Goal: Share content: Share content

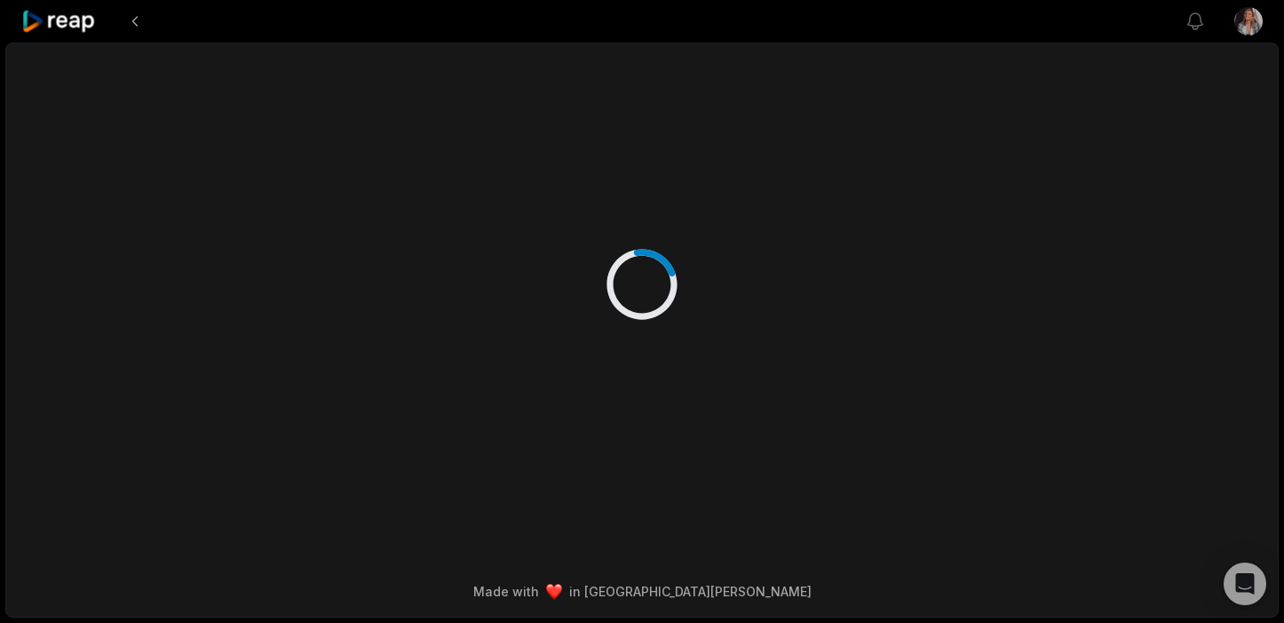
click at [76, 22] on icon at bounding box center [58, 22] width 75 height 24
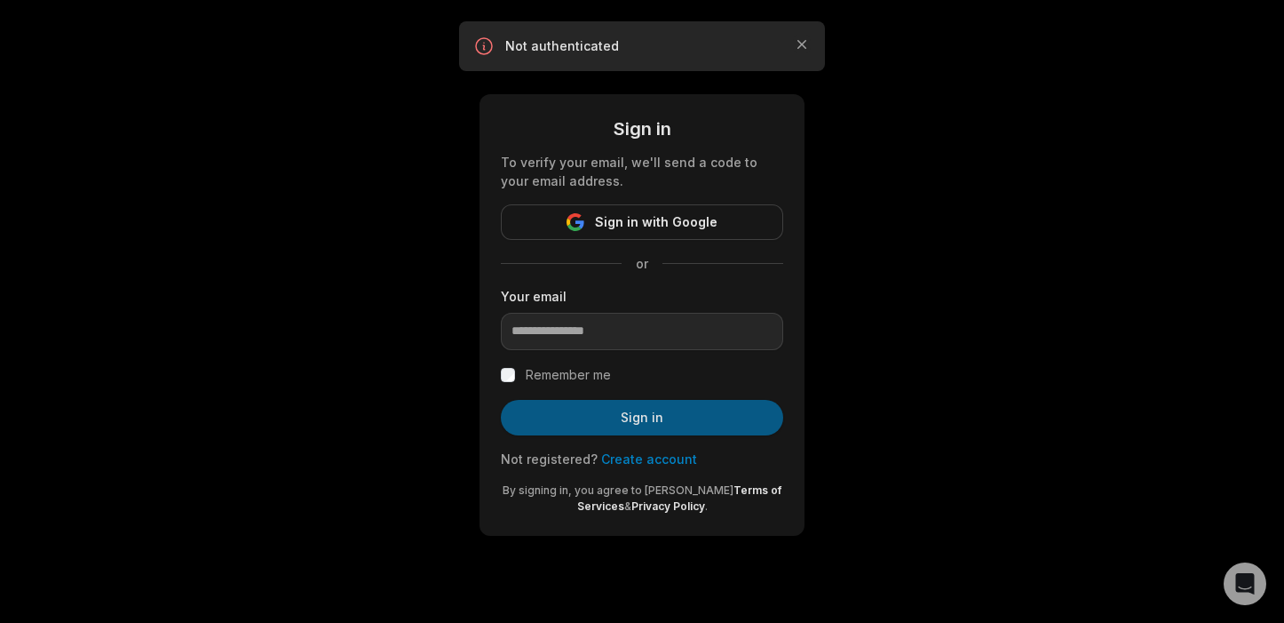
click at [699, 425] on button "Sign in" at bounding box center [642, 418] width 282 height 36
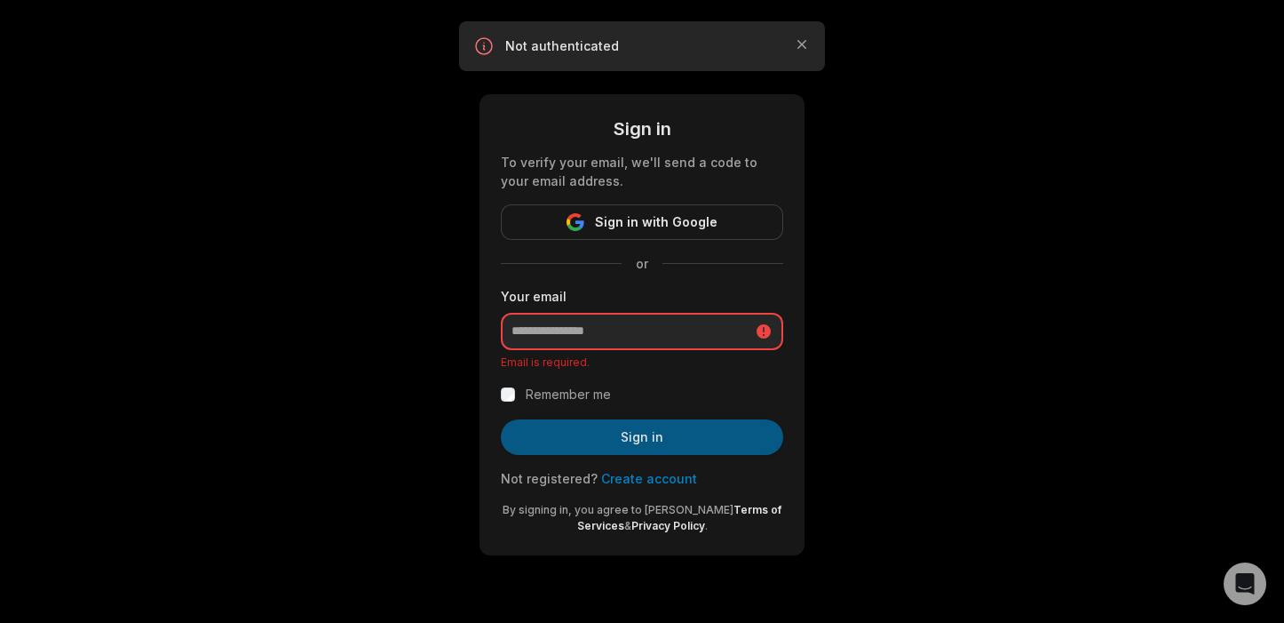
type input "**********"
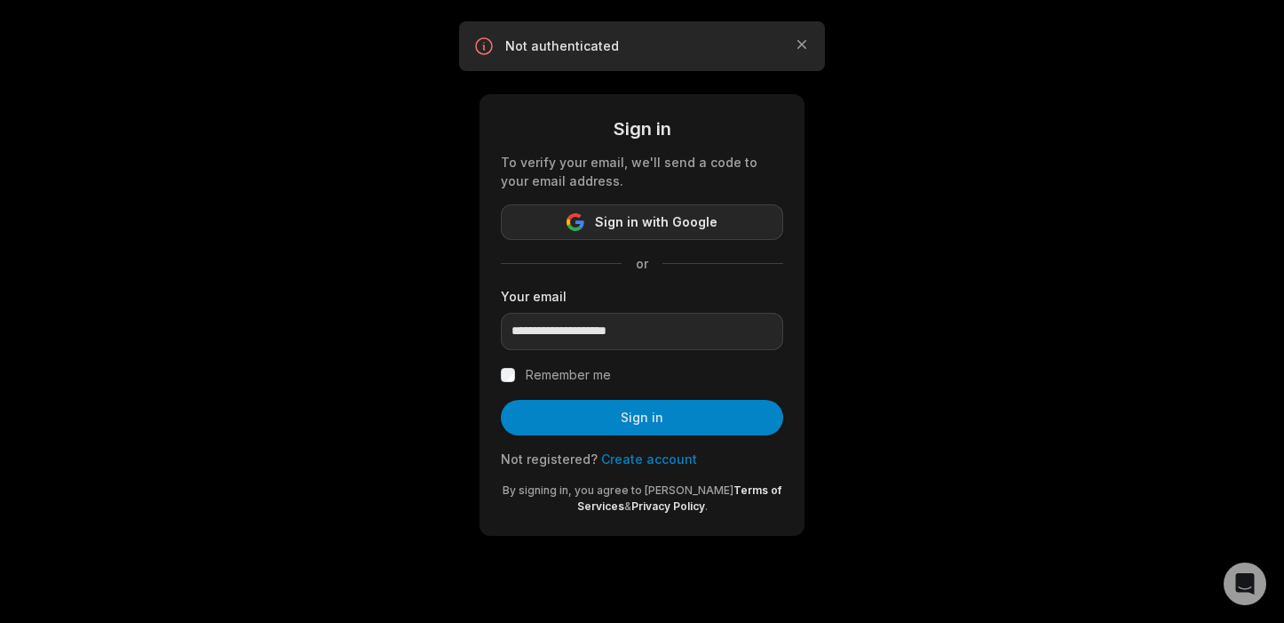
click at [642, 226] on span "Sign in with Google" at bounding box center [656, 221] width 123 height 21
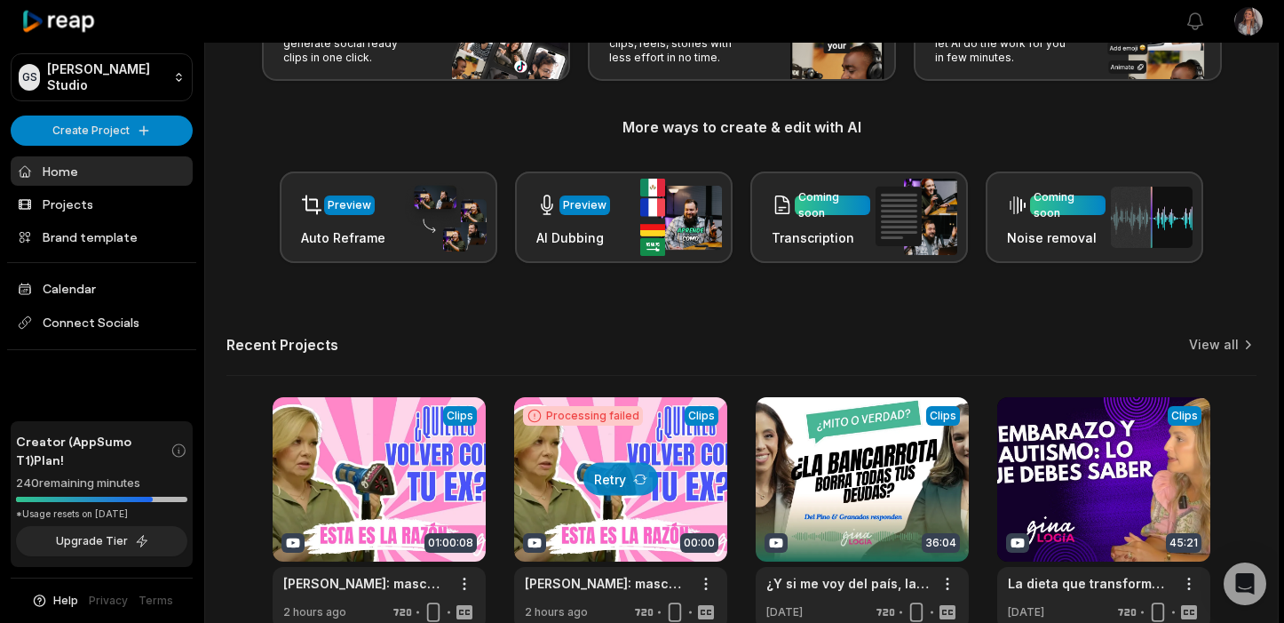
scroll to position [264, 0]
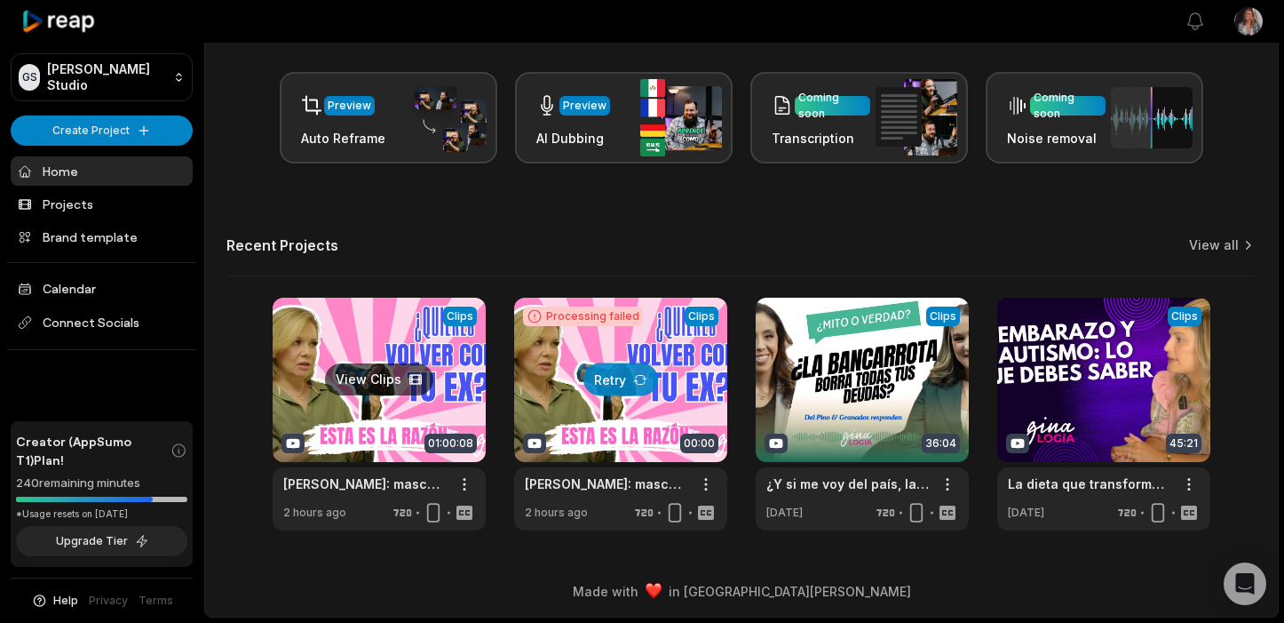
click at [329, 412] on link at bounding box center [379, 414] width 213 height 233
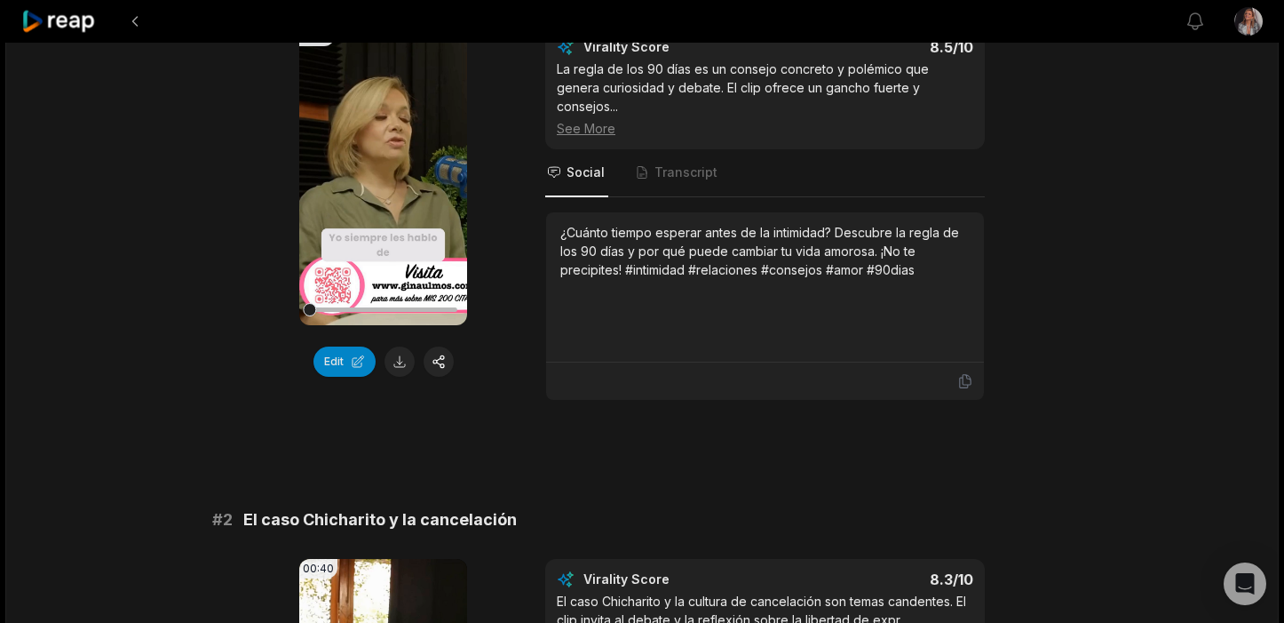
scroll to position [479, 0]
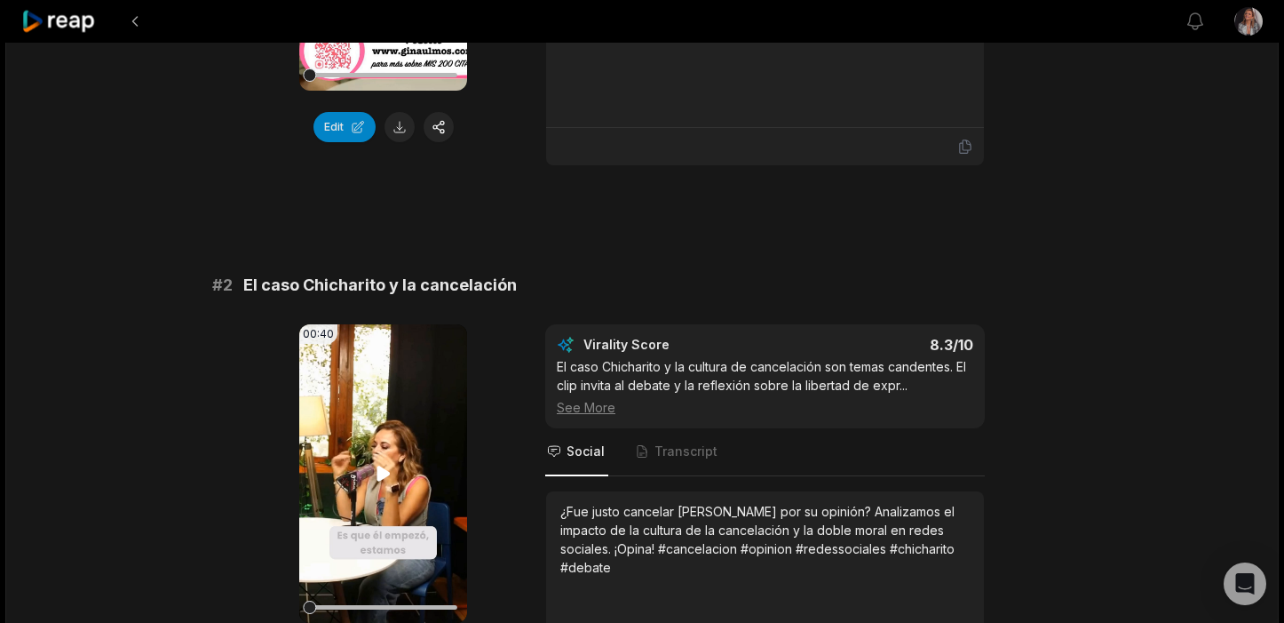
click at [374, 463] on icon at bounding box center [383, 473] width 21 height 21
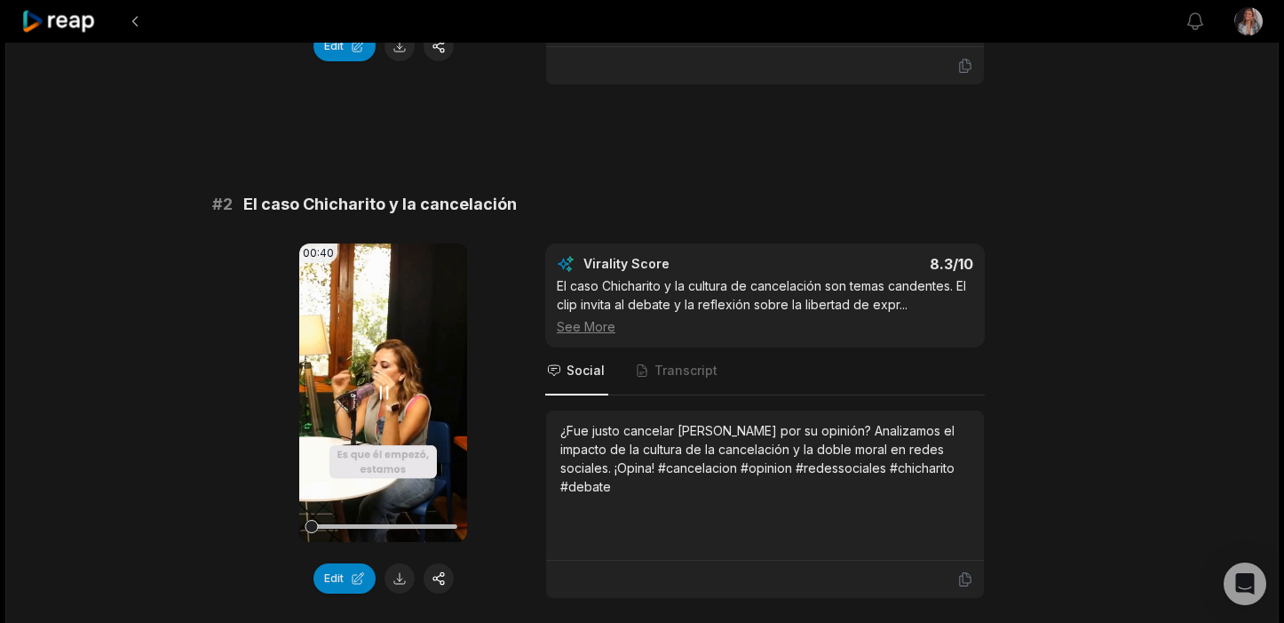
scroll to position [633, 0]
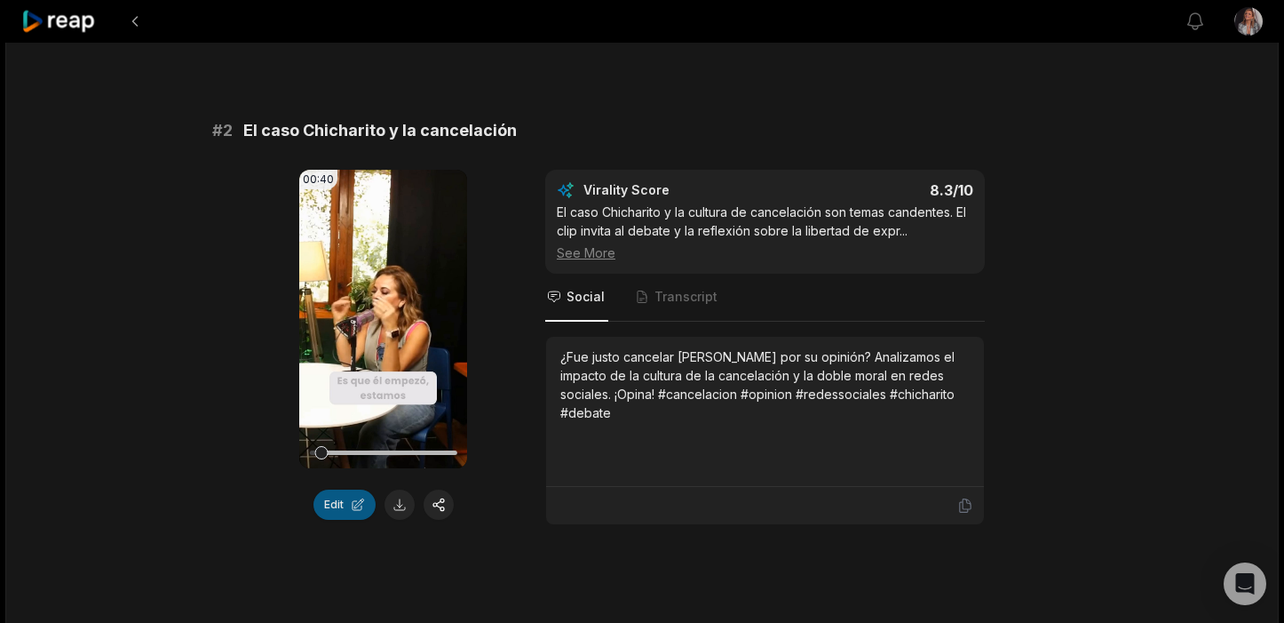
click at [335, 489] on button "Edit" at bounding box center [345, 504] width 62 height 30
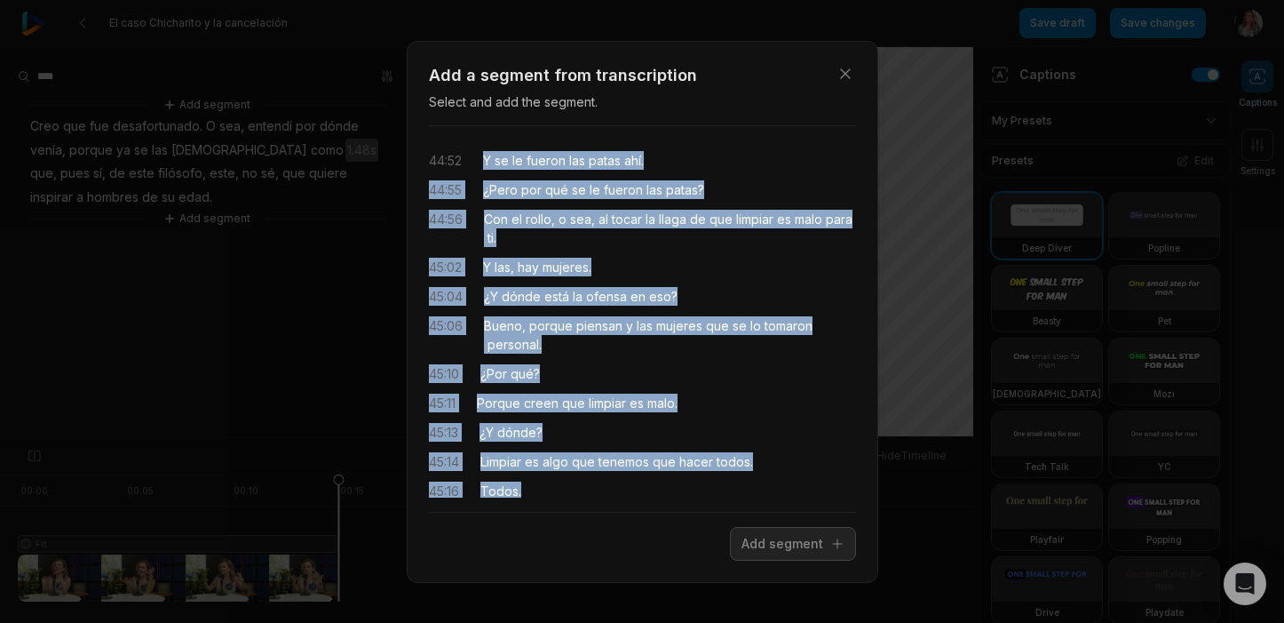
drag, startPoint x: 552, startPoint y: 330, endPoint x: 482, endPoint y: 162, distance: 182.8
click at [482, 162] on div "44:52 Y se le fueron las patas ahí. 44:55 ¿Pero por qué se le fueron las patas?…" at bounding box center [642, 318] width 427 height 357
click at [805, 536] on button "Add segment" at bounding box center [793, 544] width 126 height 34
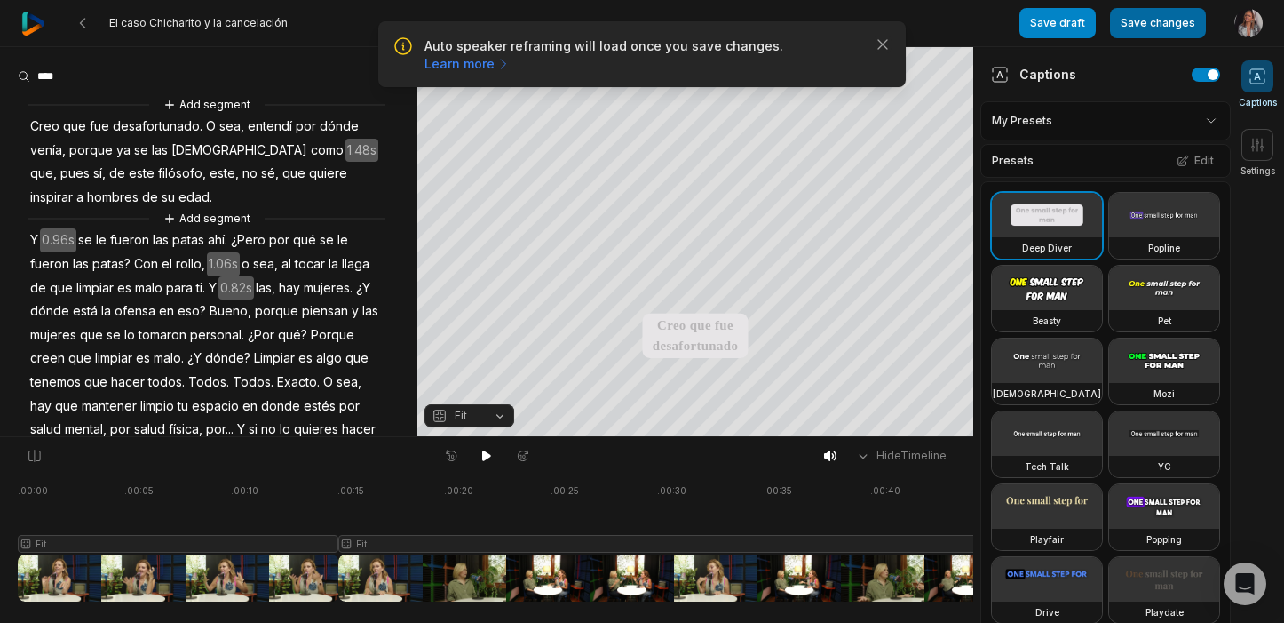
click at [1144, 21] on button "Save changes" at bounding box center [1158, 23] width 96 height 30
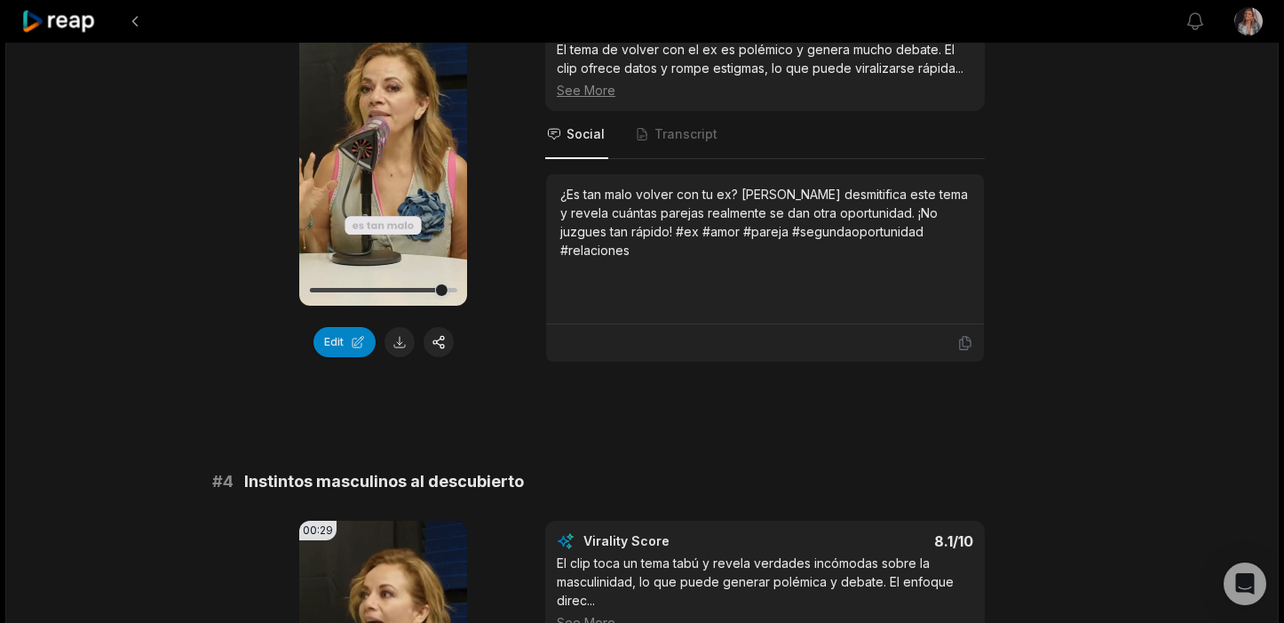
scroll to position [1315, 0]
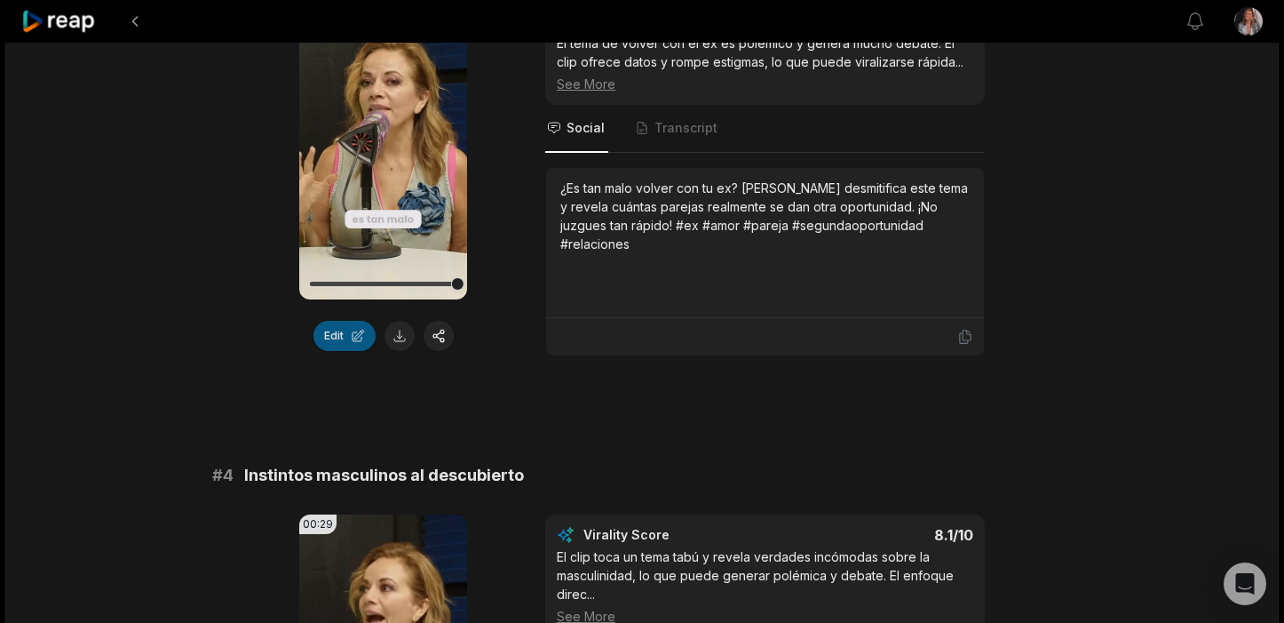
click at [347, 321] on button "Edit" at bounding box center [345, 336] width 62 height 30
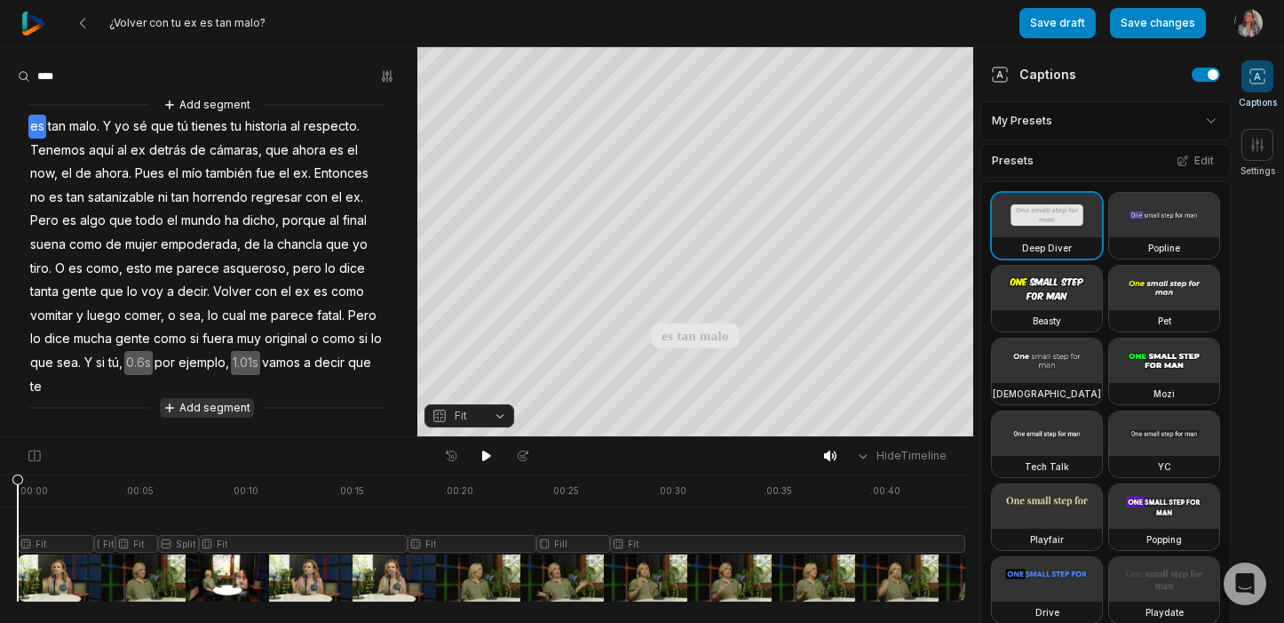
click at [234, 404] on button "Add segment" at bounding box center [207, 408] width 94 height 20
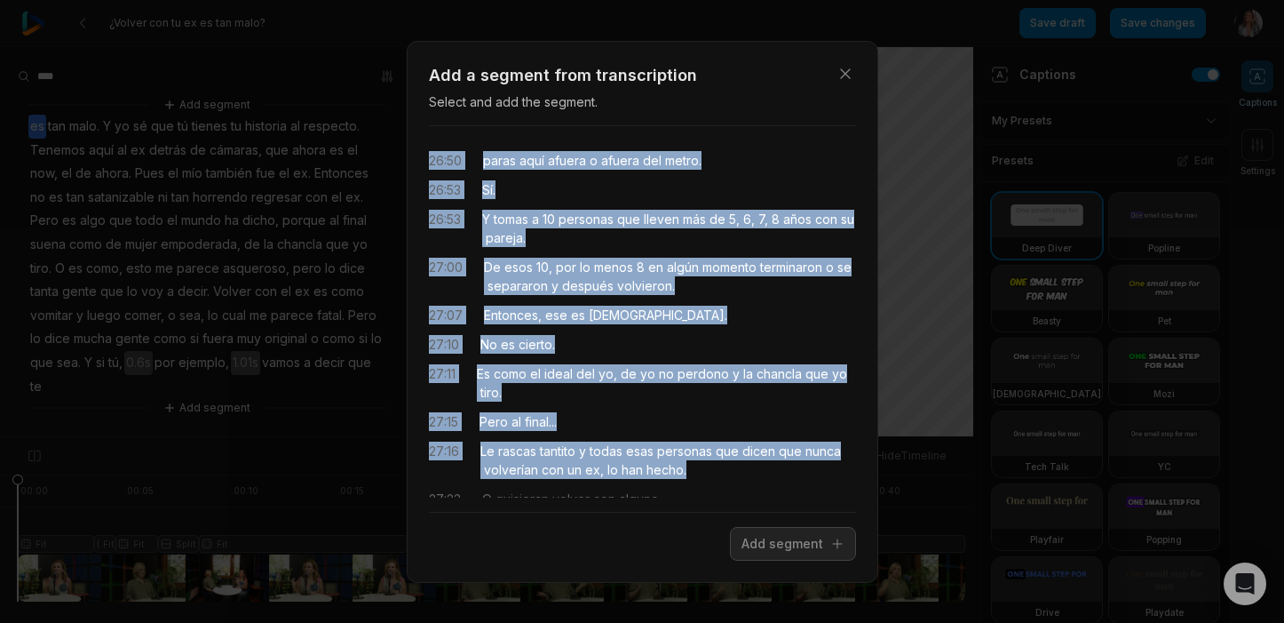
drag, startPoint x: 689, startPoint y: 401, endPoint x: 457, endPoint y: 135, distance: 352.5
click at [457, 135] on div "26:50 paras aquí afuera o afuera del metro. 26:53 Sí. 26:53 Y tomas a 10 person…" at bounding box center [642, 318] width 427 height 387
click at [759, 541] on button "Add segment" at bounding box center [793, 544] width 126 height 34
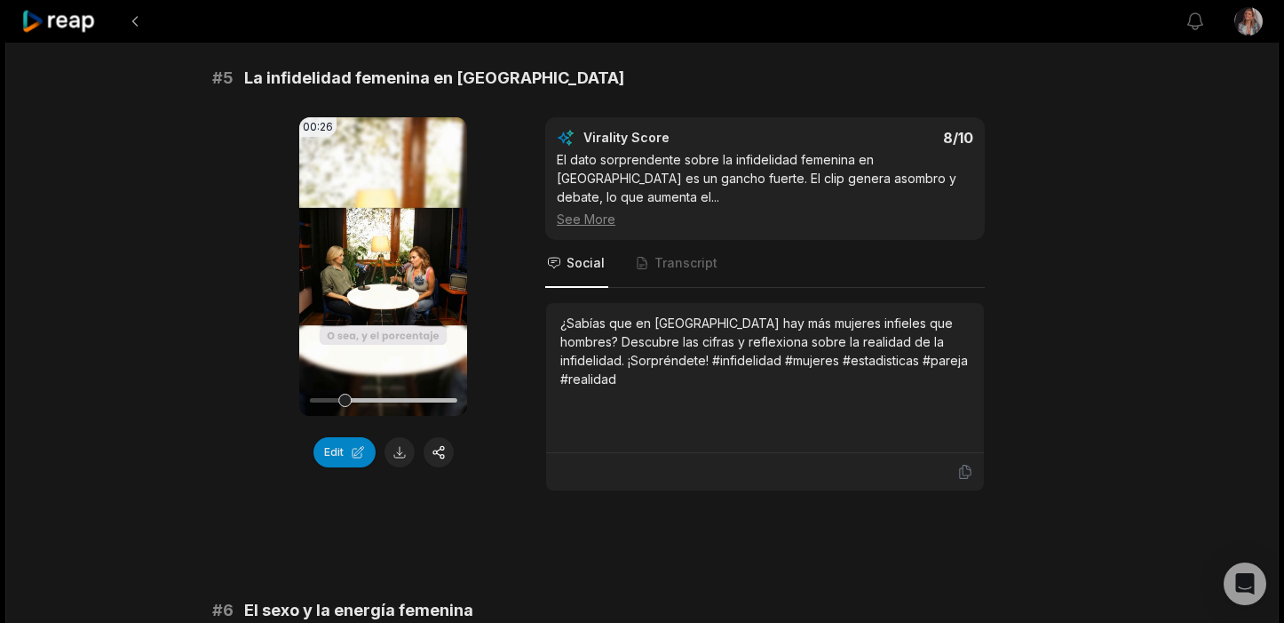
scroll to position [2250, 0]
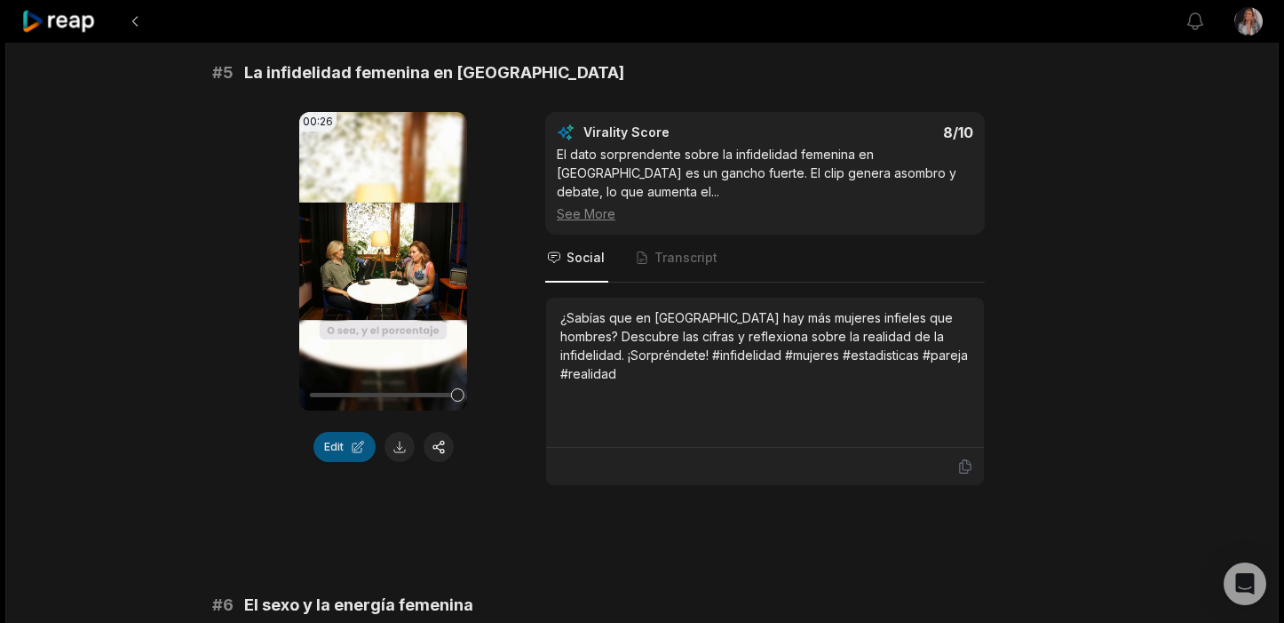
click at [342, 433] on button "Edit" at bounding box center [345, 447] width 62 height 30
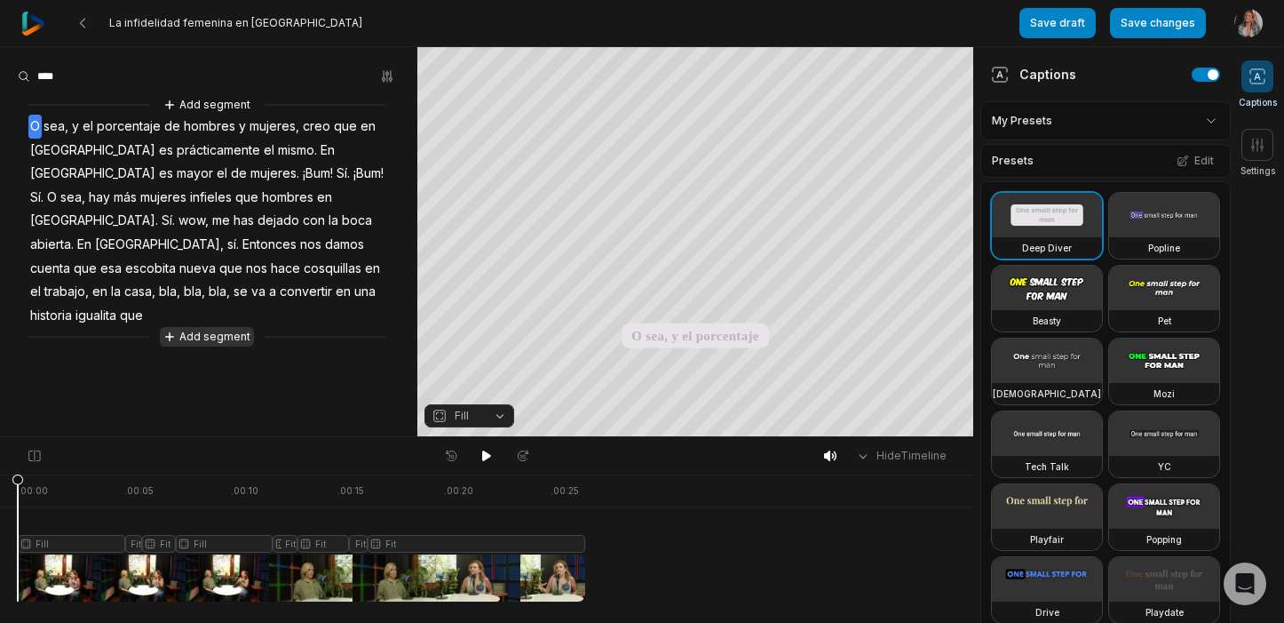
click at [233, 327] on button "Add segment" at bounding box center [207, 337] width 94 height 20
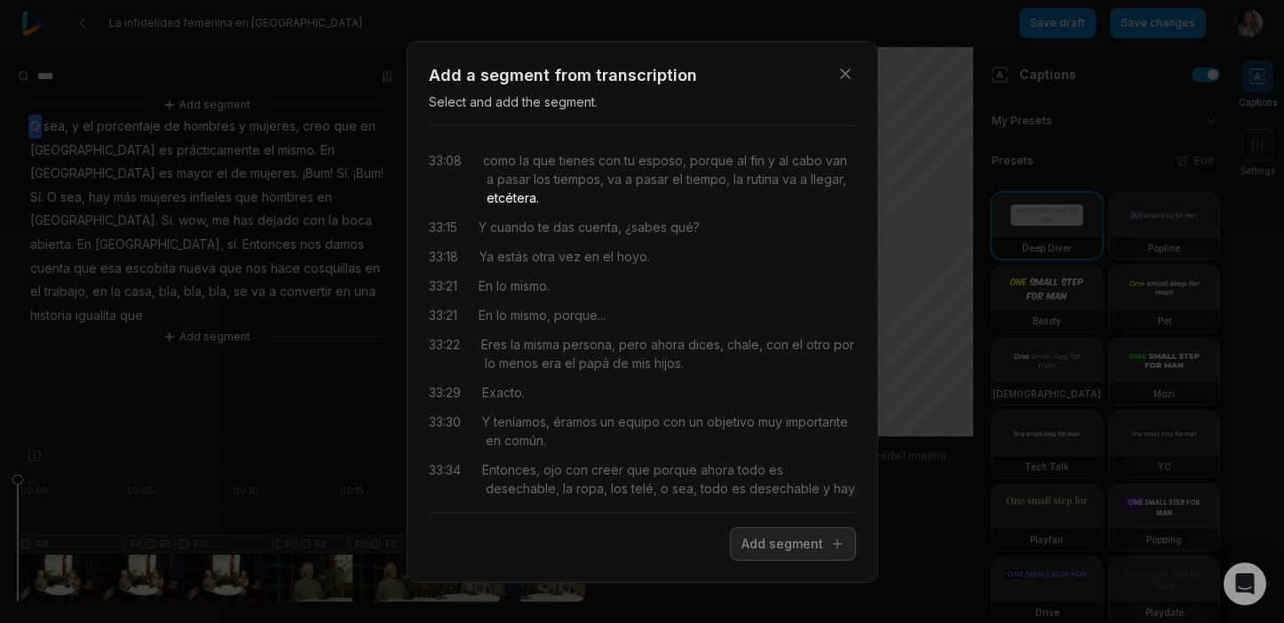
click at [560, 196] on div "como la que tienes con tu esposo, porque al fin y al cabo van a pasar los tiemp…" at bounding box center [669, 179] width 373 height 56
drag, startPoint x: 563, startPoint y: 199, endPoint x: 548, endPoint y: 199, distance: 15.1
click at [548, 199] on div "como la que tienes con tu esposo, porque al fin y al cabo van a pasar los tiemp…" at bounding box center [669, 179] width 373 height 56
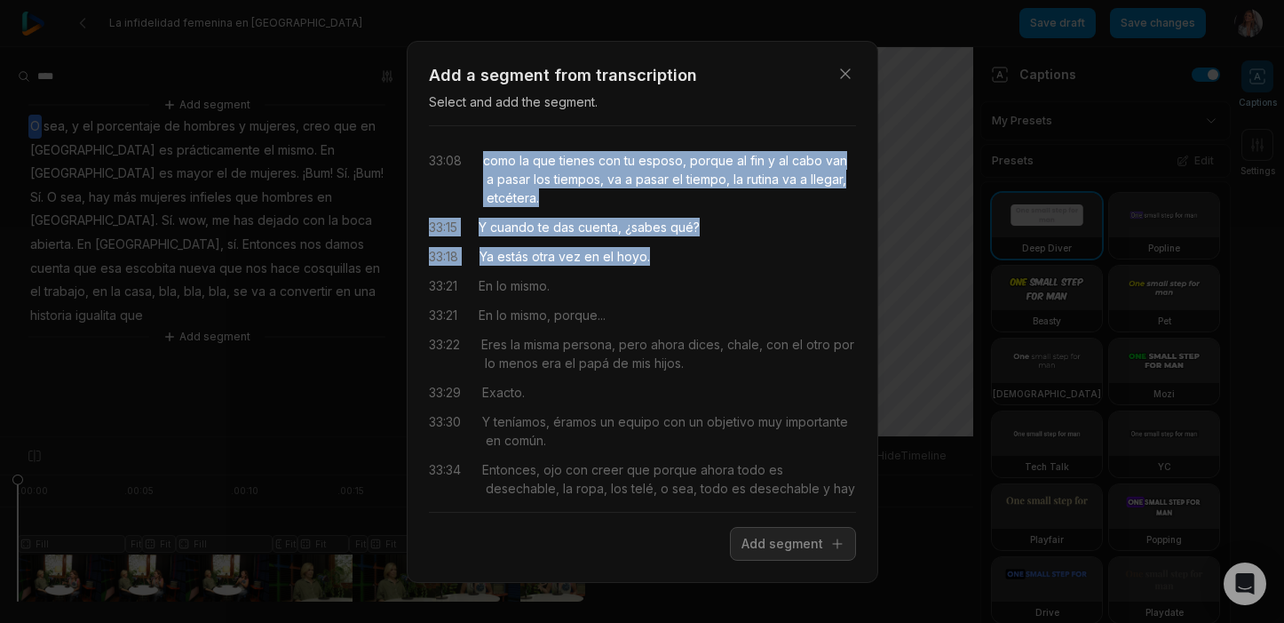
drag, startPoint x: 657, startPoint y: 258, endPoint x: 483, endPoint y: 162, distance: 199.2
click at [483, 162] on div "33:08 como la que tienes con tu esposo, porque al fin y al cabo van a pasar los…" at bounding box center [642, 318] width 427 height 357
click at [782, 546] on button "Add segment" at bounding box center [793, 544] width 126 height 34
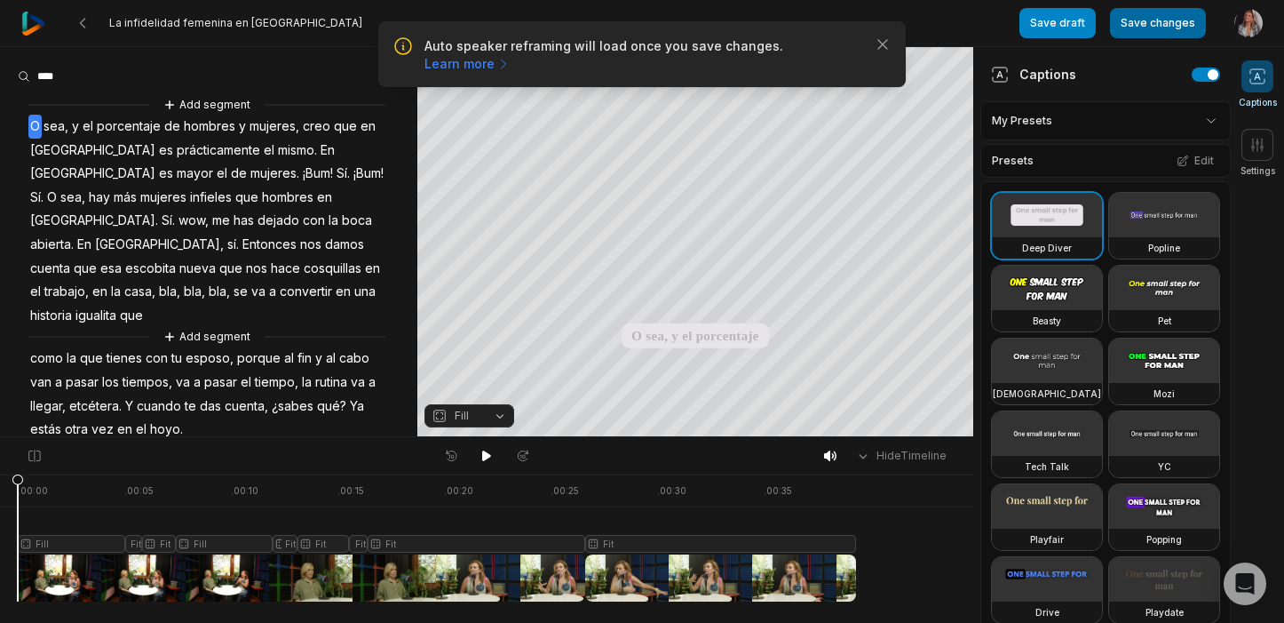
click at [1165, 34] on button "Save changes" at bounding box center [1158, 23] width 96 height 30
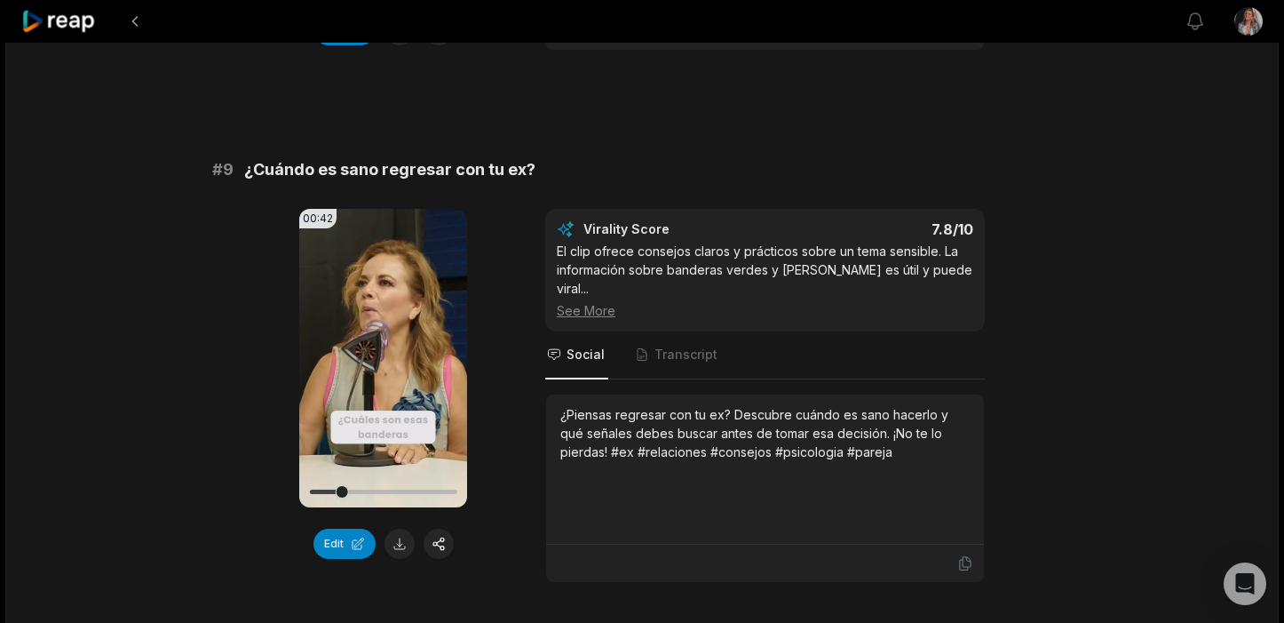
click at [397, 528] on button at bounding box center [400, 543] width 30 height 30
click at [437, 528] on button "button" at bounding box center [439, 543] width 30 height 30
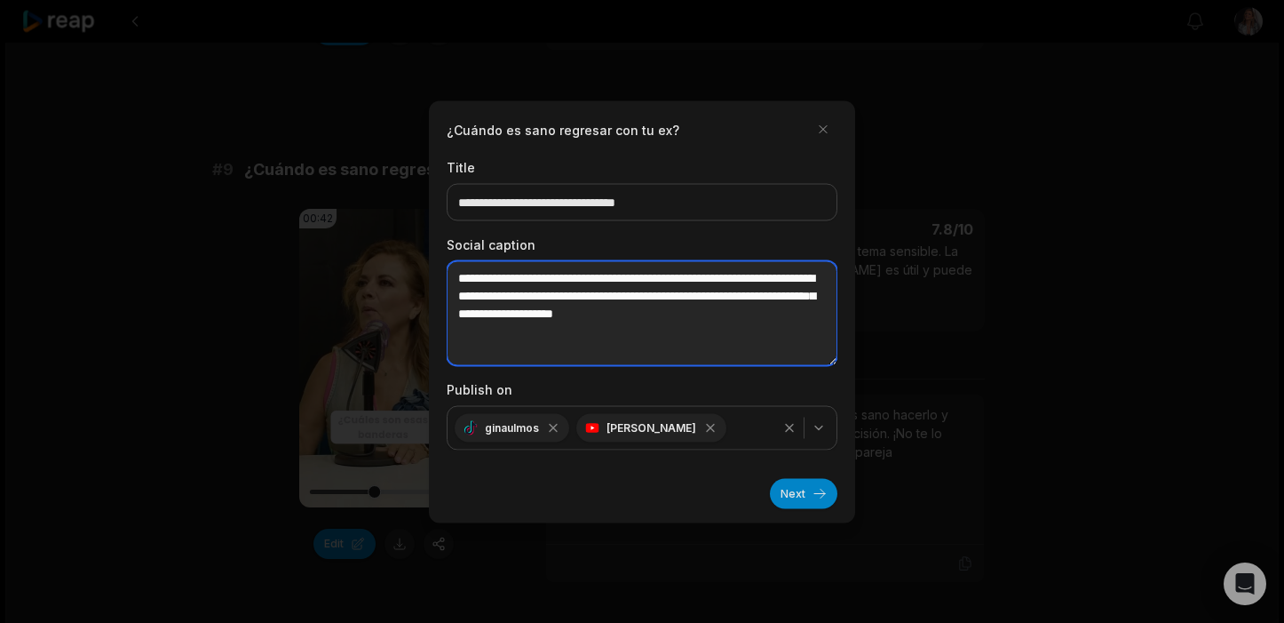
click at [647, 344] on textarea "**********" at bounding box center [642, 312] width 391 height 105
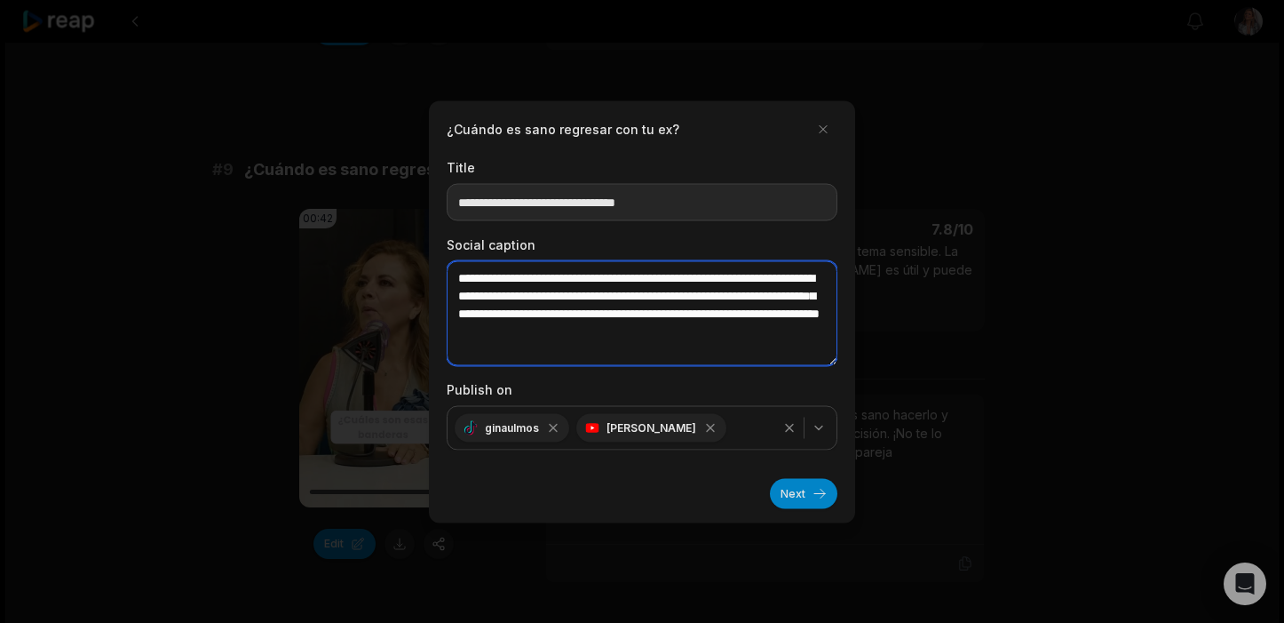
type textarea "**********"
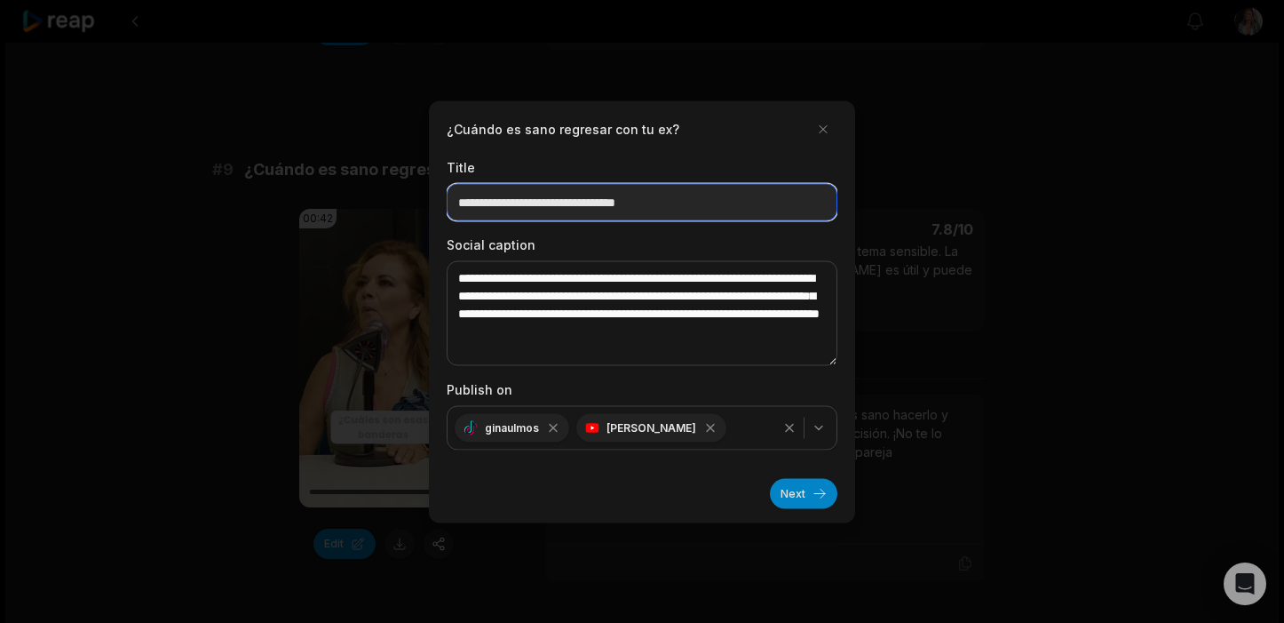
click at [726, 199] on input "**********" at bounding box center [642, 201] width 391 height 37
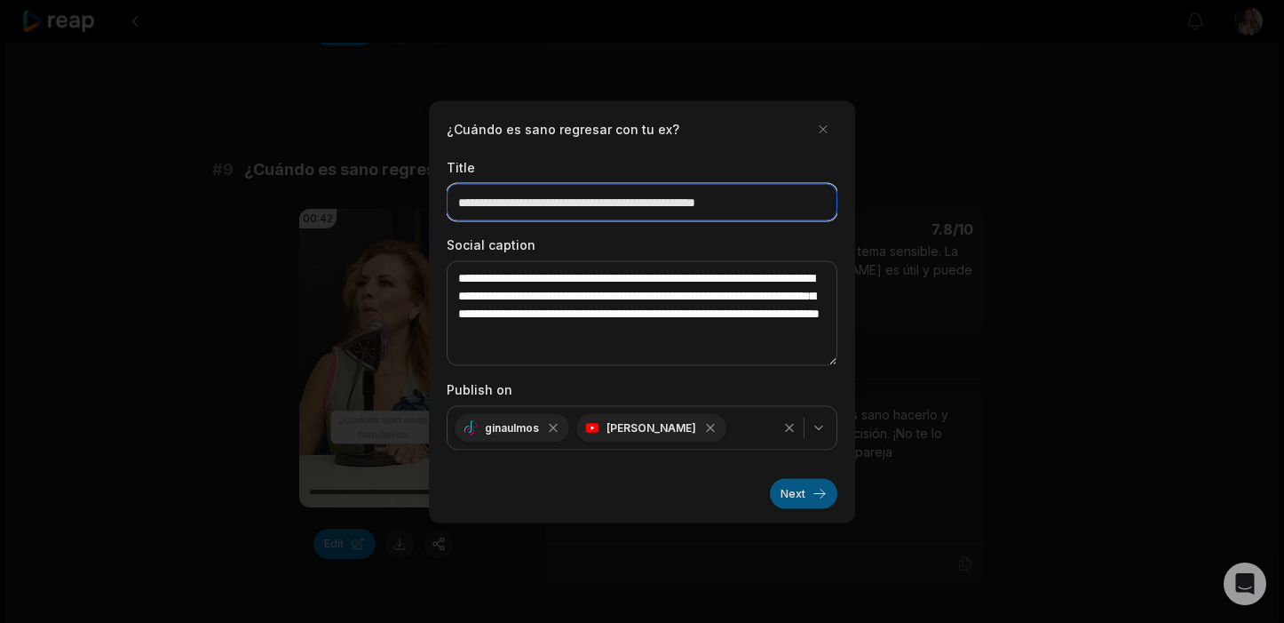
type input "**********"
click at [794, 494] on button "Next" at bounding box center [804, 493] width 68 height 30
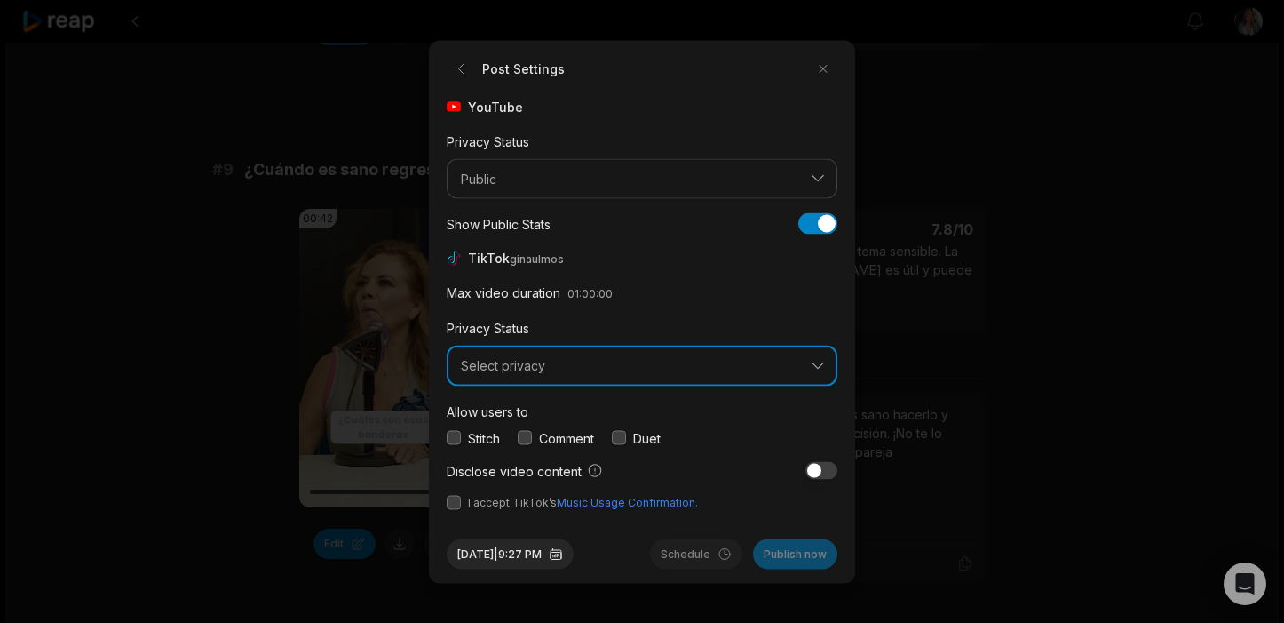
click at [490, 362] on span "Select privacy" at bounding box center [630, 366] width 338 height 16
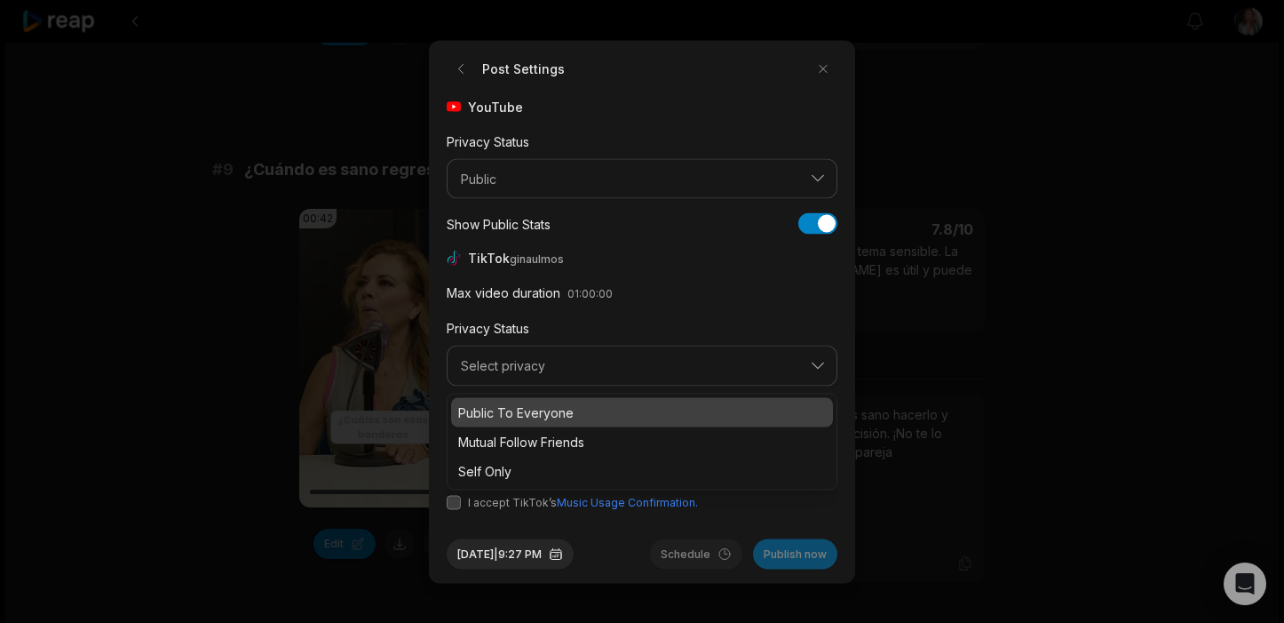
click at [525, 416] on p "Public To Everyone" at bounding box center [642, 411] width 368 height 19
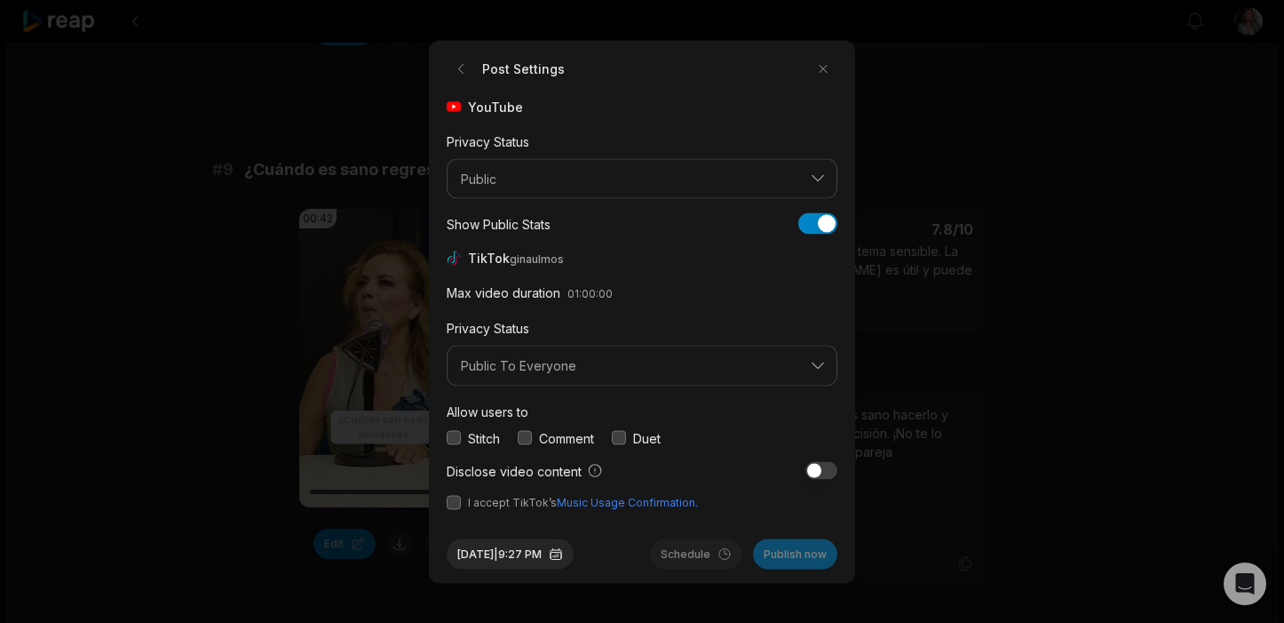
click at [460, 504] on button "button" at bounding box center [454, 502] width 14 height 14
click at [455, 432] on button "button" at bounding box center [454, 438] width 14 height 14
click at [801, 552] on button "Publish now" at bounding box center [795, 553] width 84 height 30
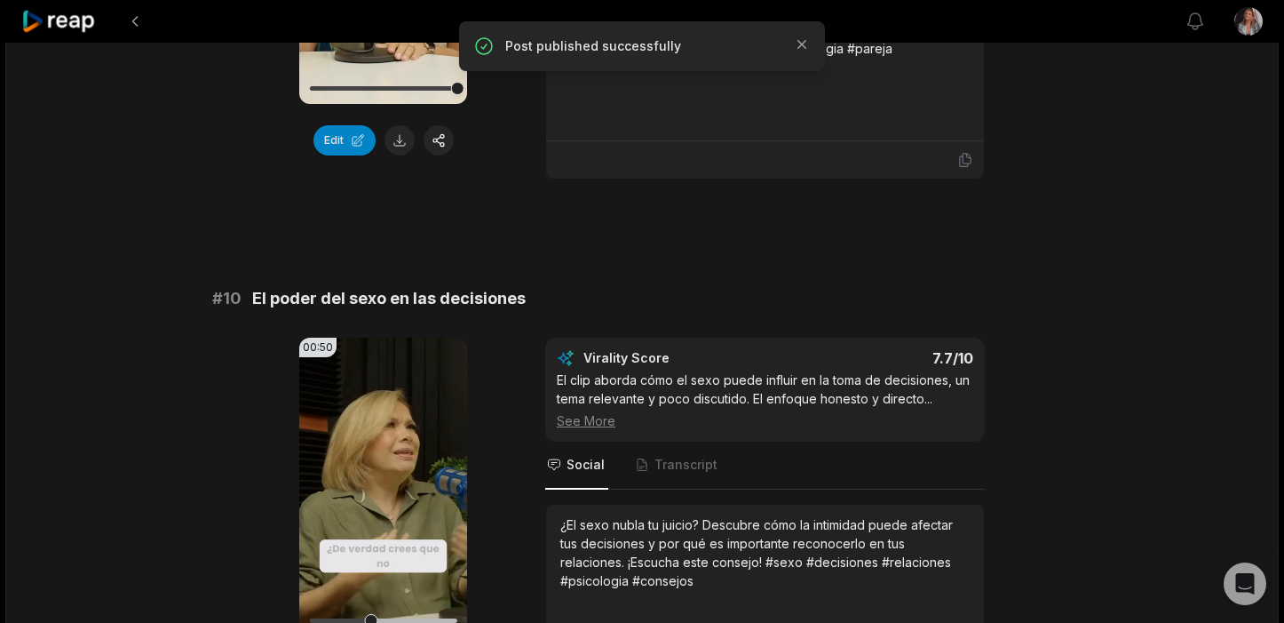
scroll to position [4819, 0]
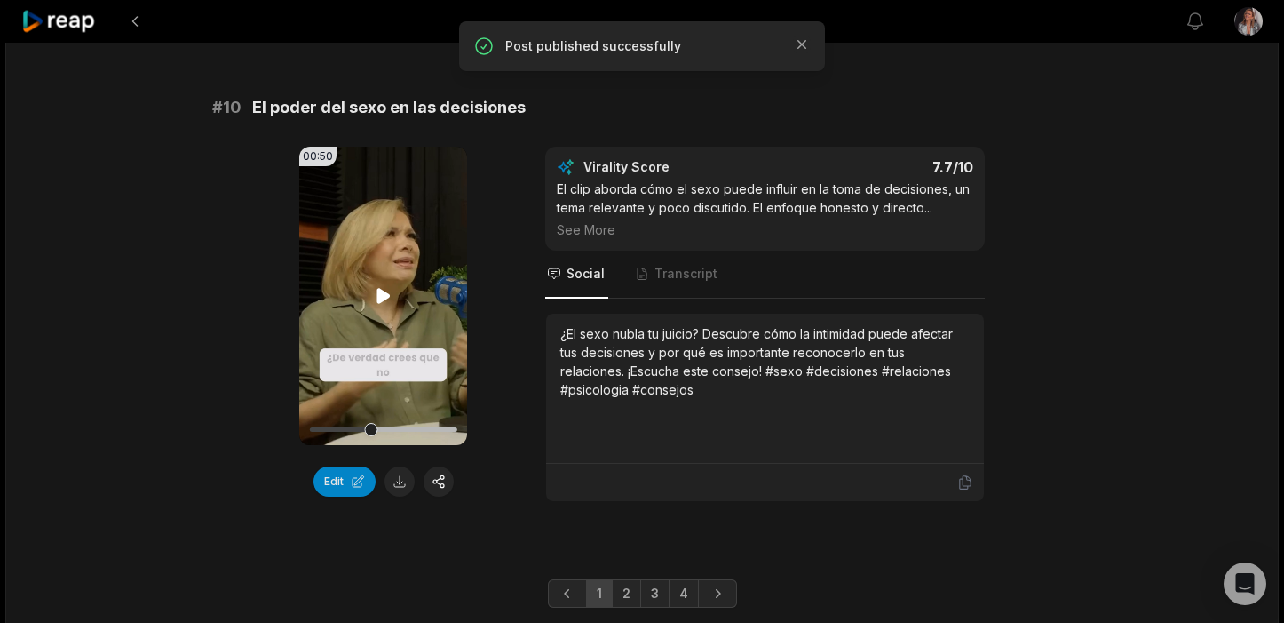
click at [378, 288] on icon at bounding box center [383, 295] width 13 height 15
click at [627, 579] on link "2" at bounding box center [626, 593] width 29 height 28
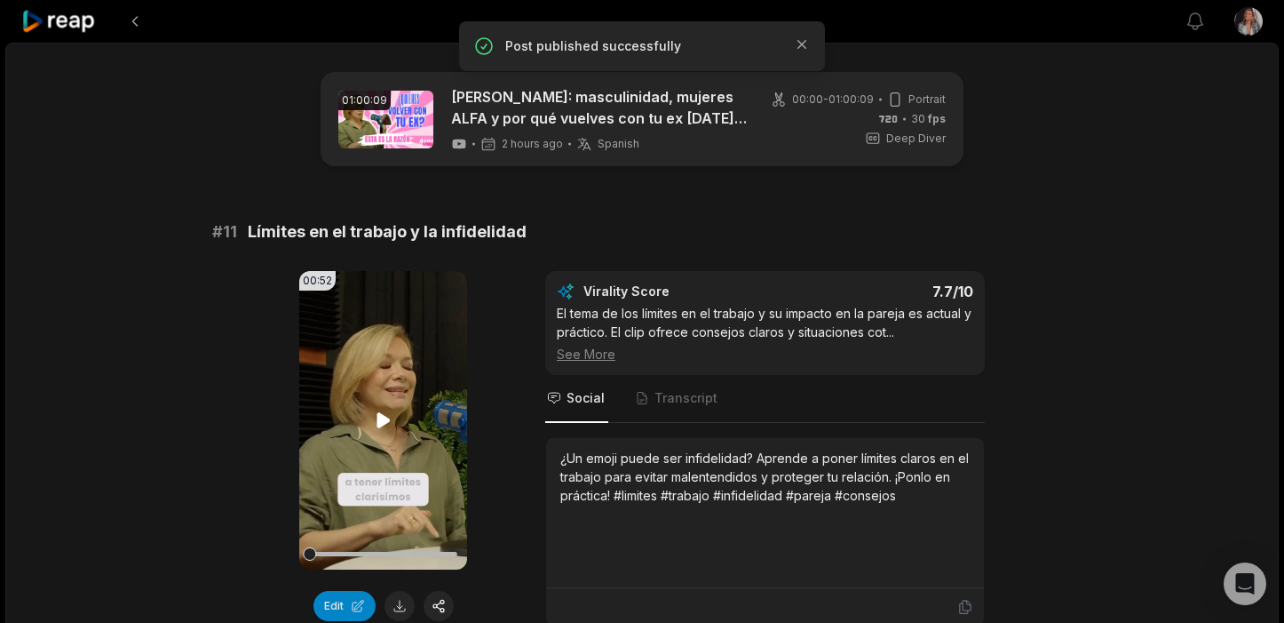
click at [384, 413] on icon at bounding box center [383, 419] width 21 height 21
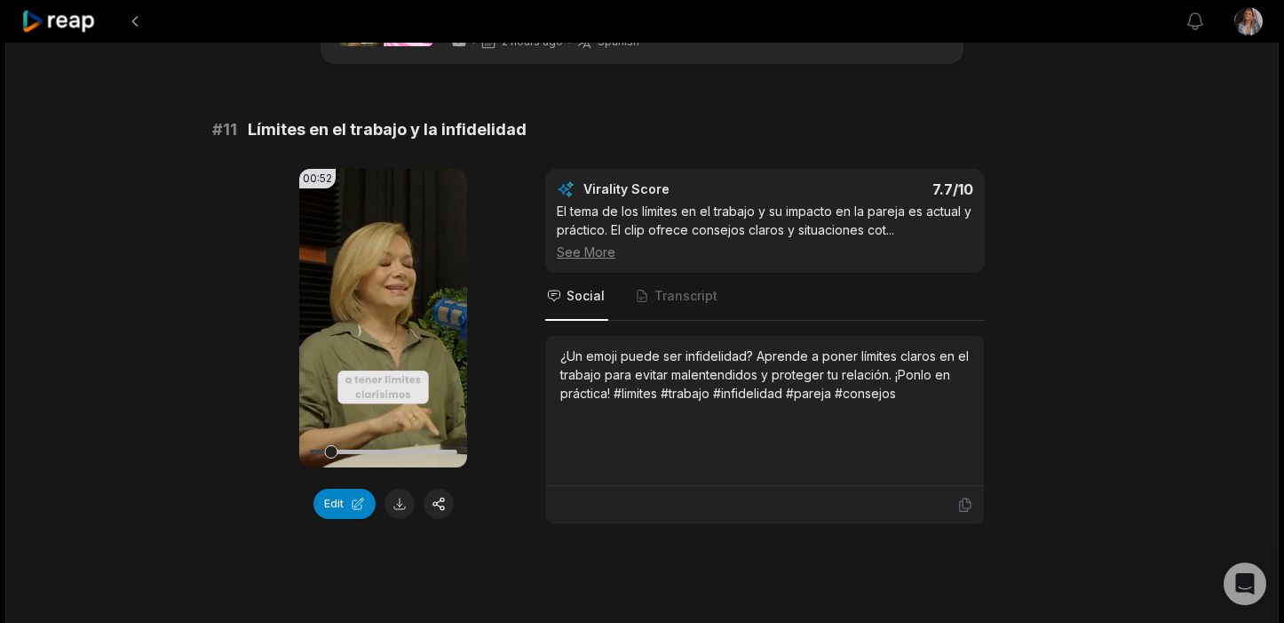
scroll to position [105, 0]
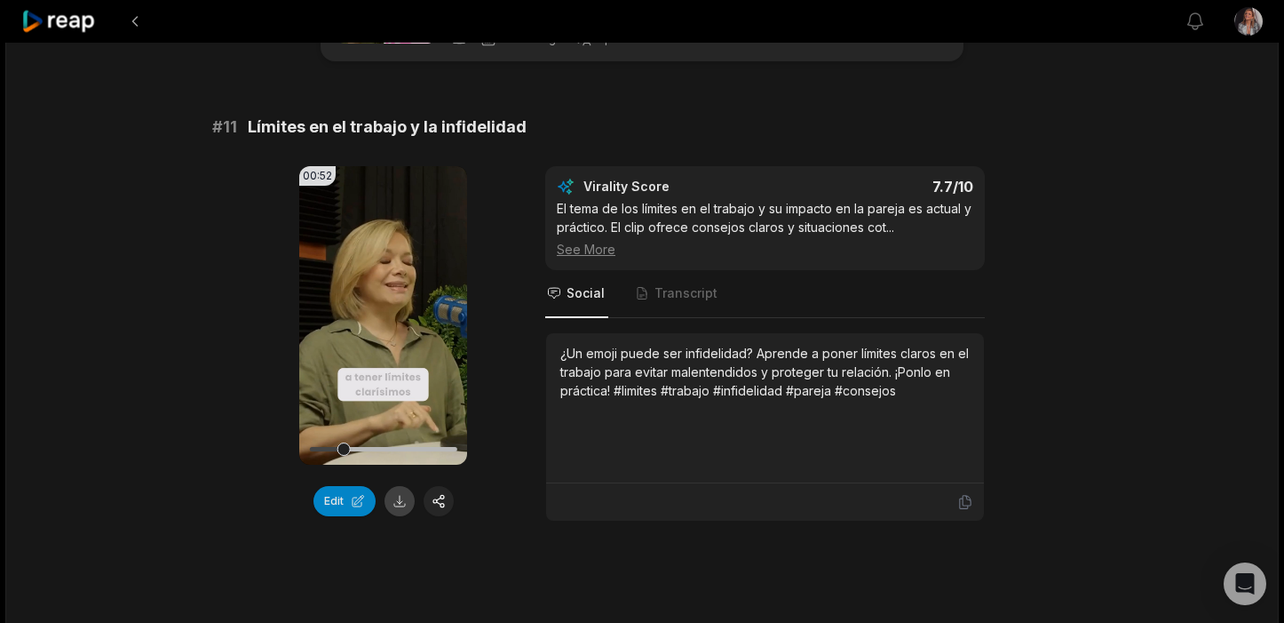
click at [402, 496] on button at bounding box center [400, 501] width 30 height 30
